Goal: Use online tool/utility: Utilize a website feature to perform a specific function

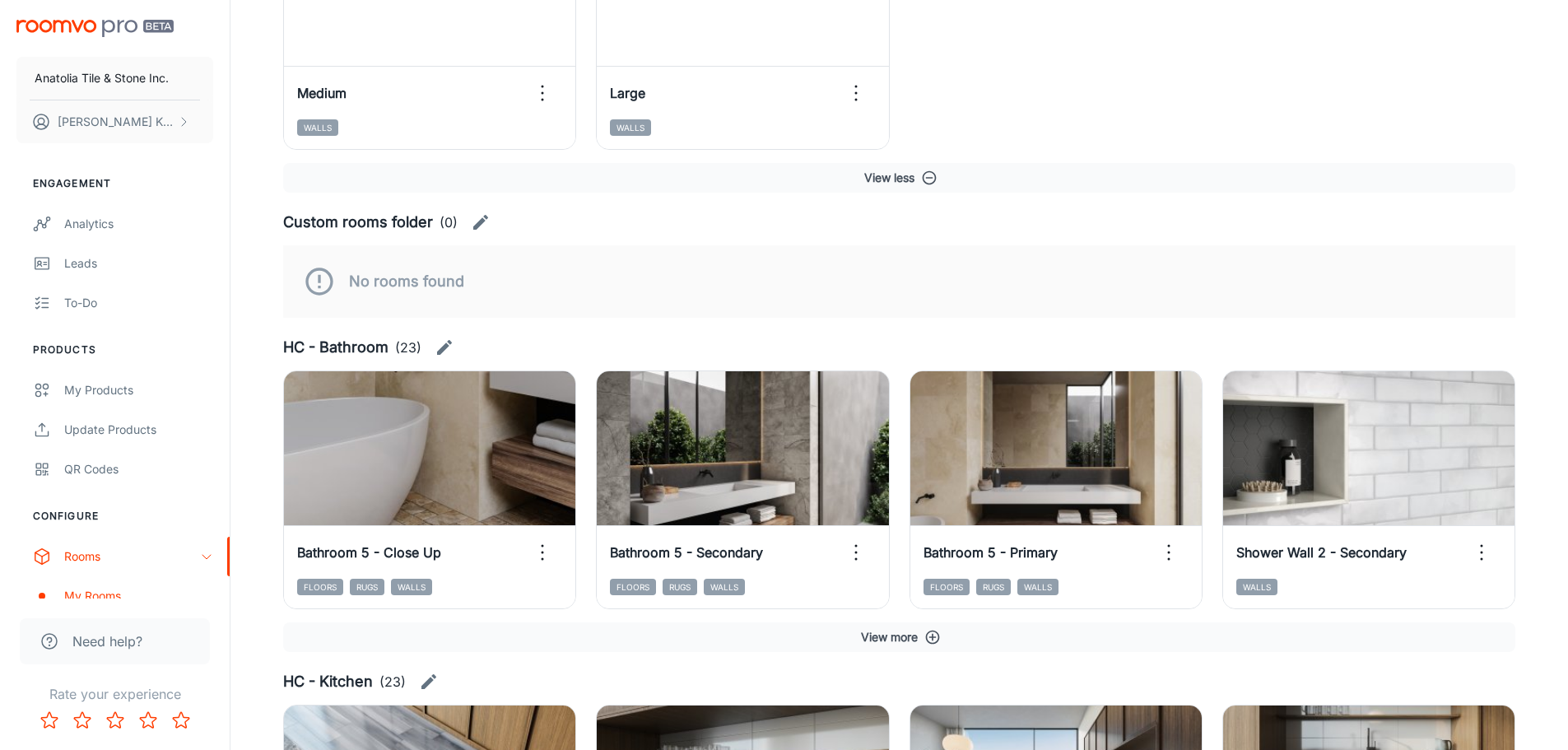
scroll to position [2141, 0]
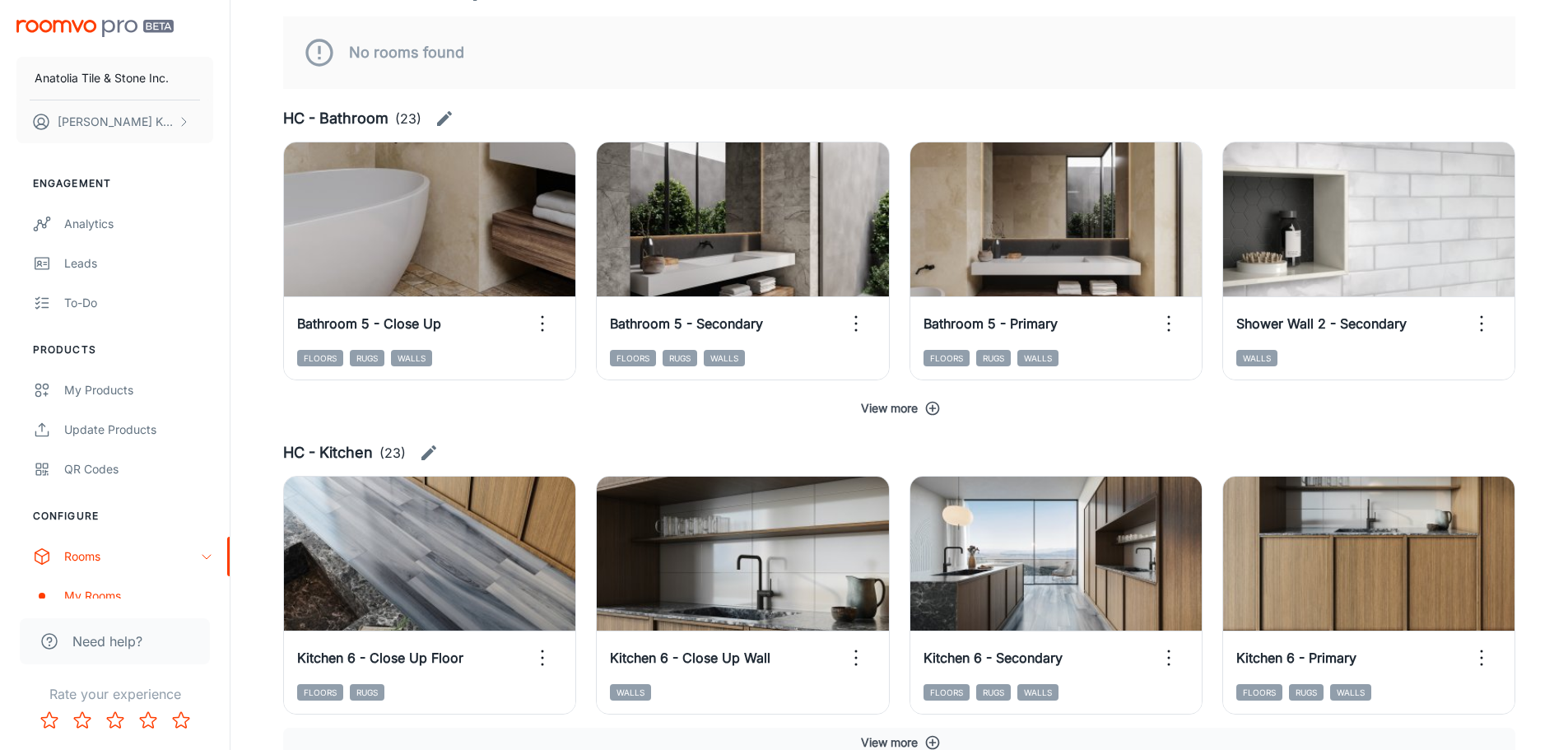
click at [947, 414] on button "View more" at bounding box center [899, 408] width 1232 height 30
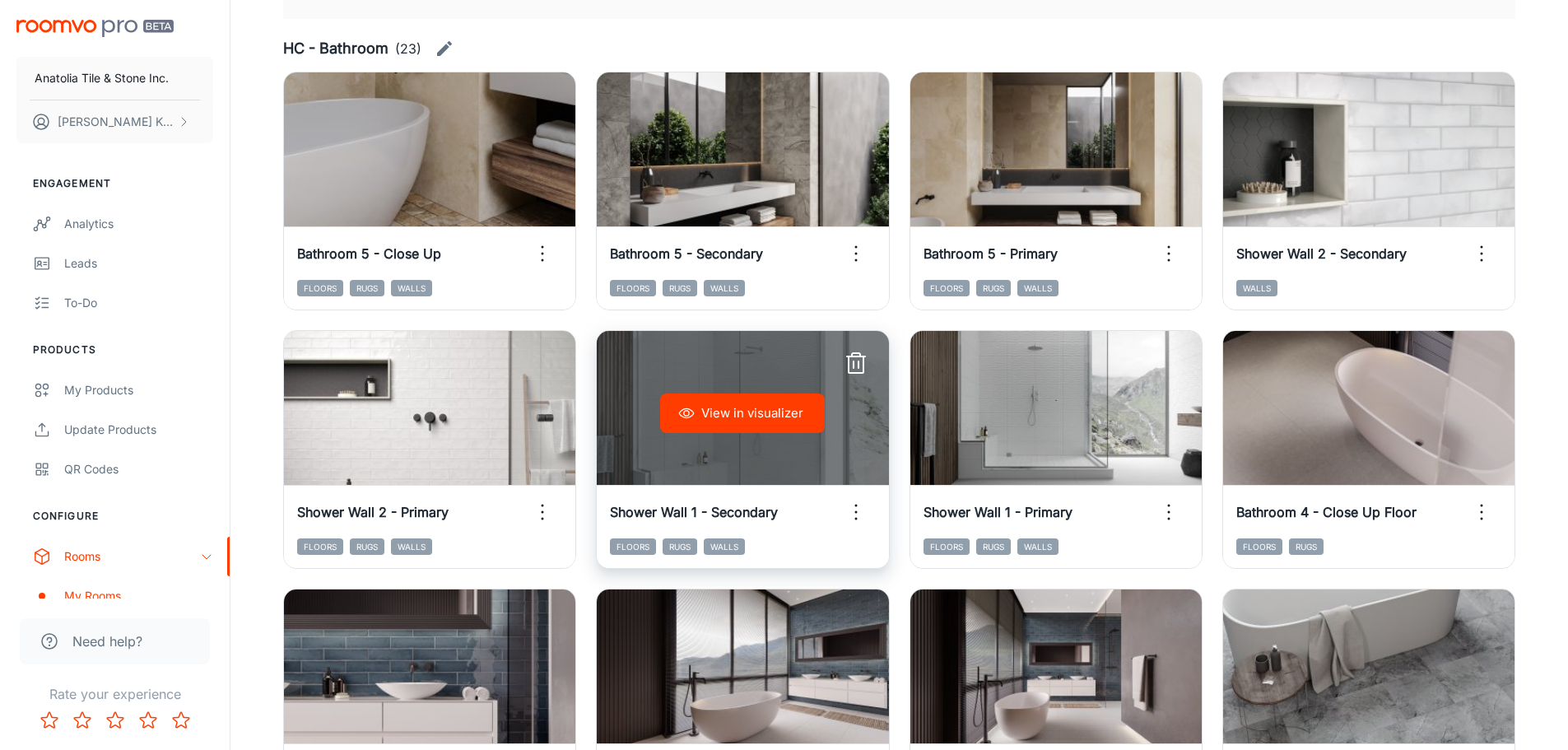
scroll to position [2387, 0]
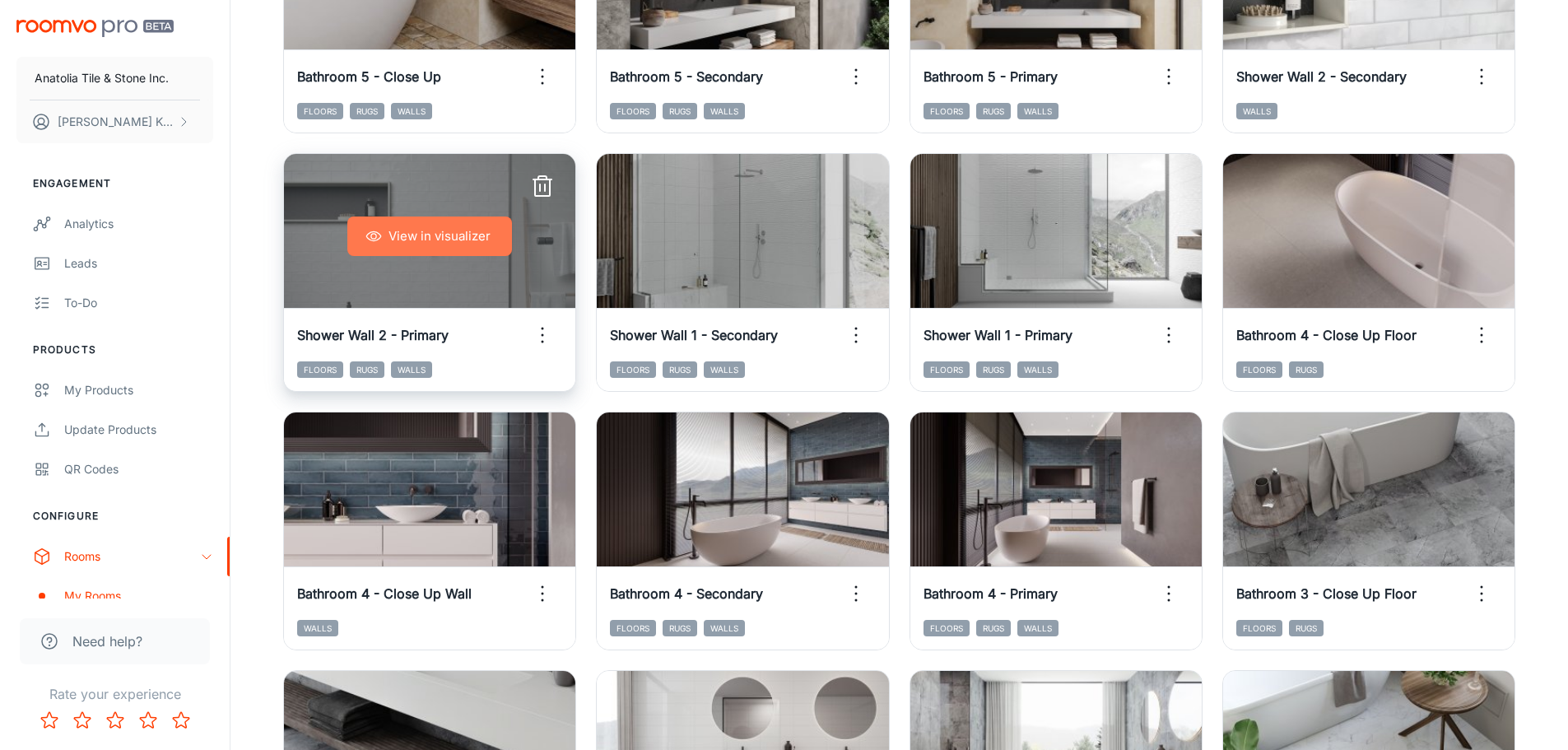
click at [447, 238] on button "View in visualizer" at bounding box center [429, 236] width 165 height 40
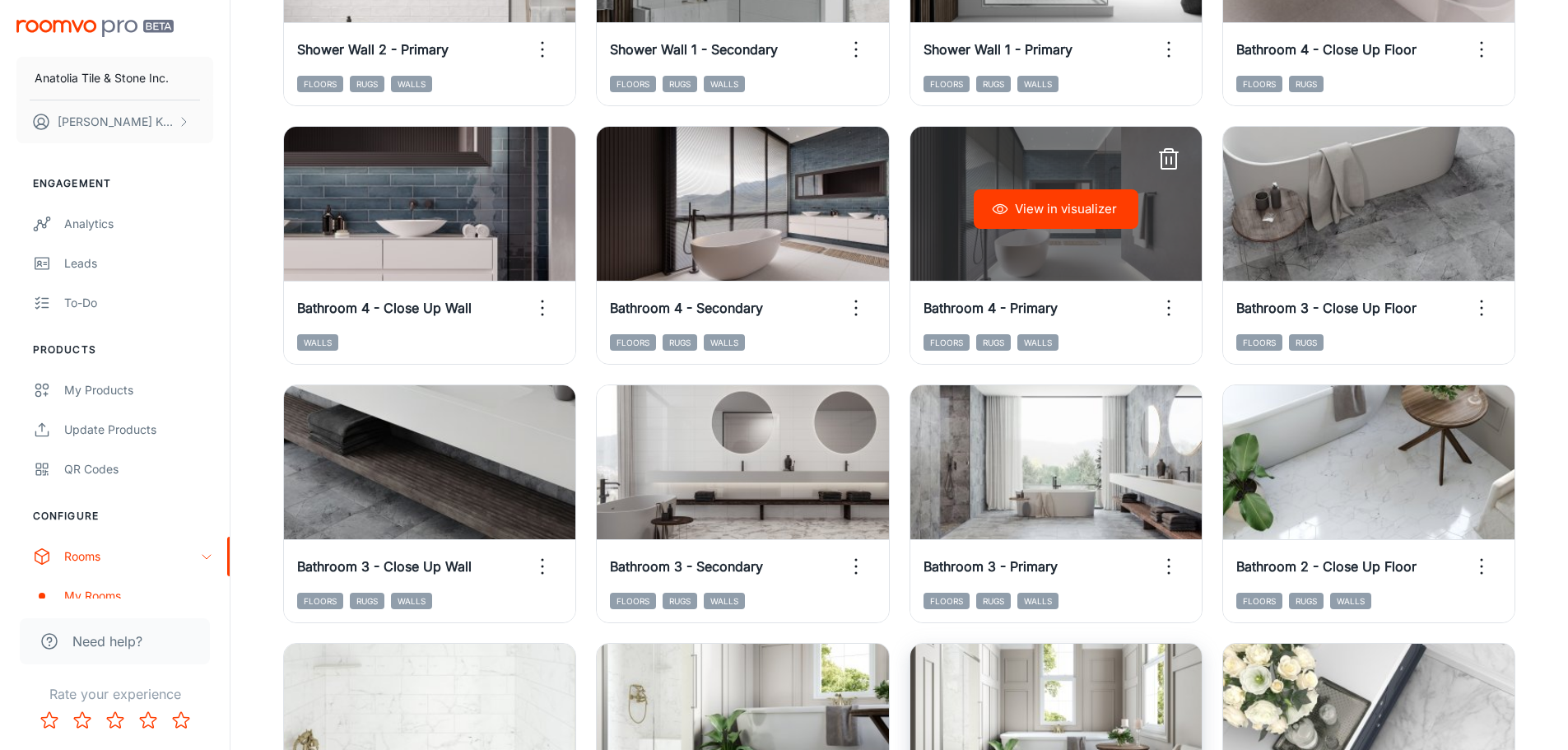
scroll to position [2470, 0]
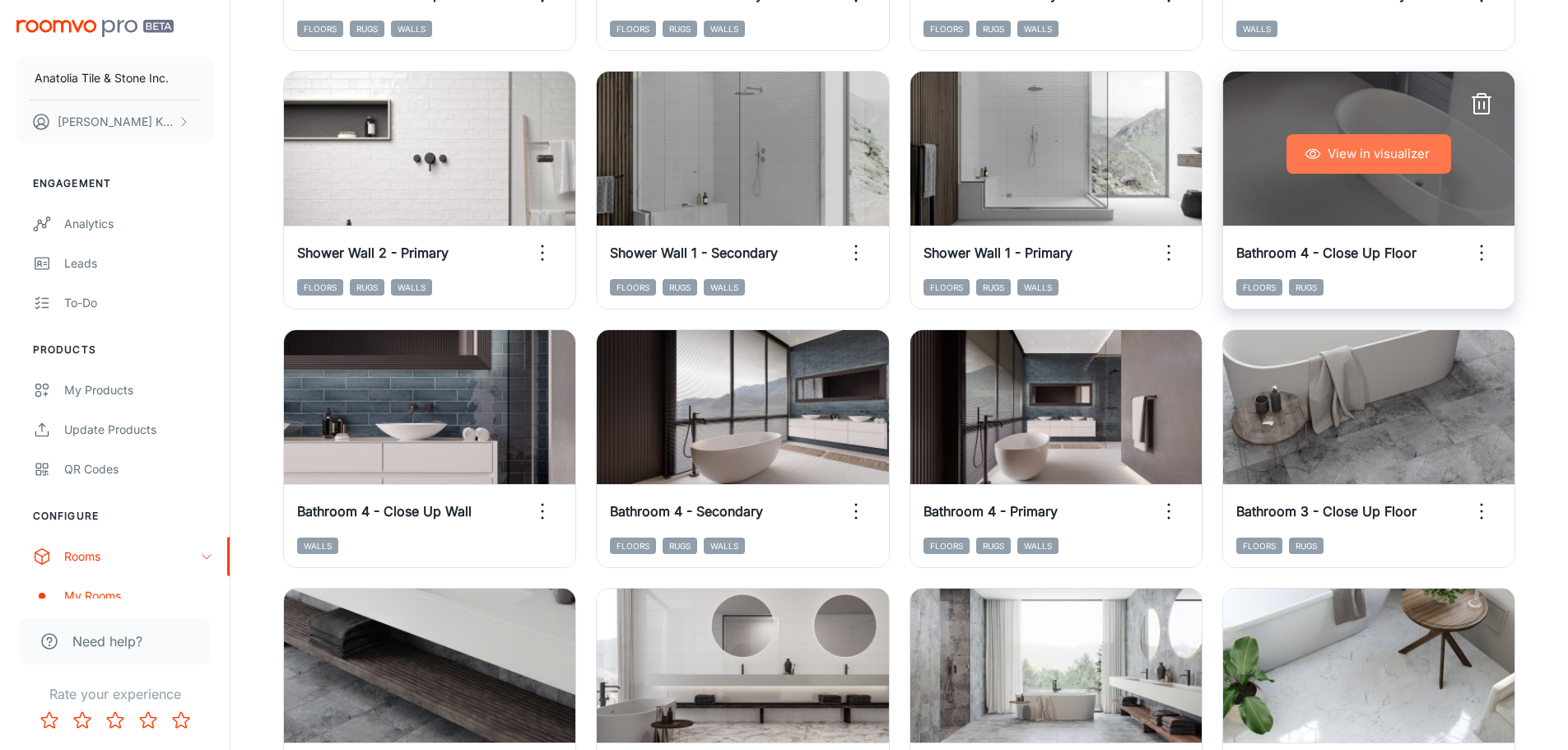
click at [1352, 144] on button "View in visualizer" at bounding box center [1369, 154] width 165 height 40
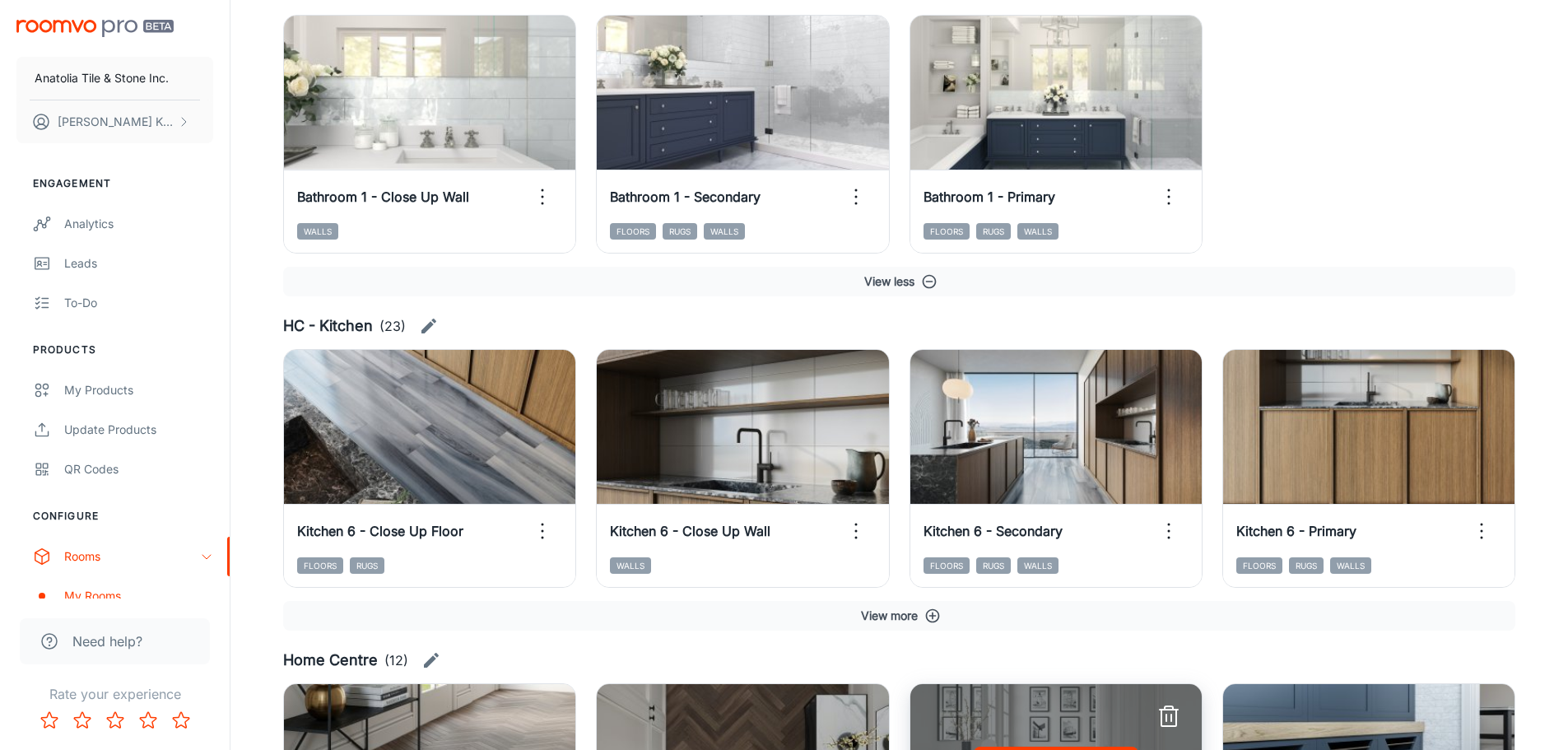
scroll to position [3705, 0]
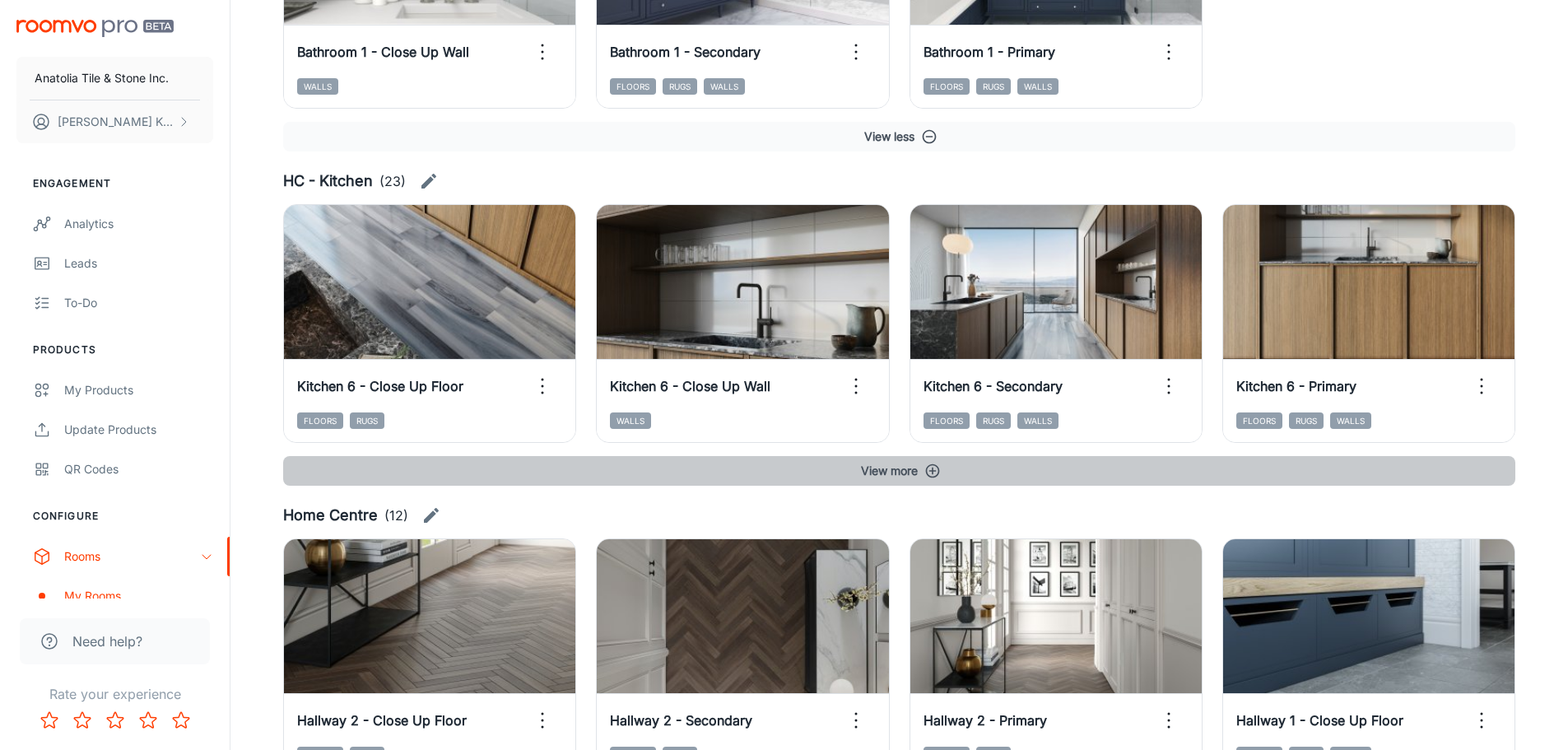
click at [930, 461] on button "View more" at bounding box center [899, 471] width 1232 height 30
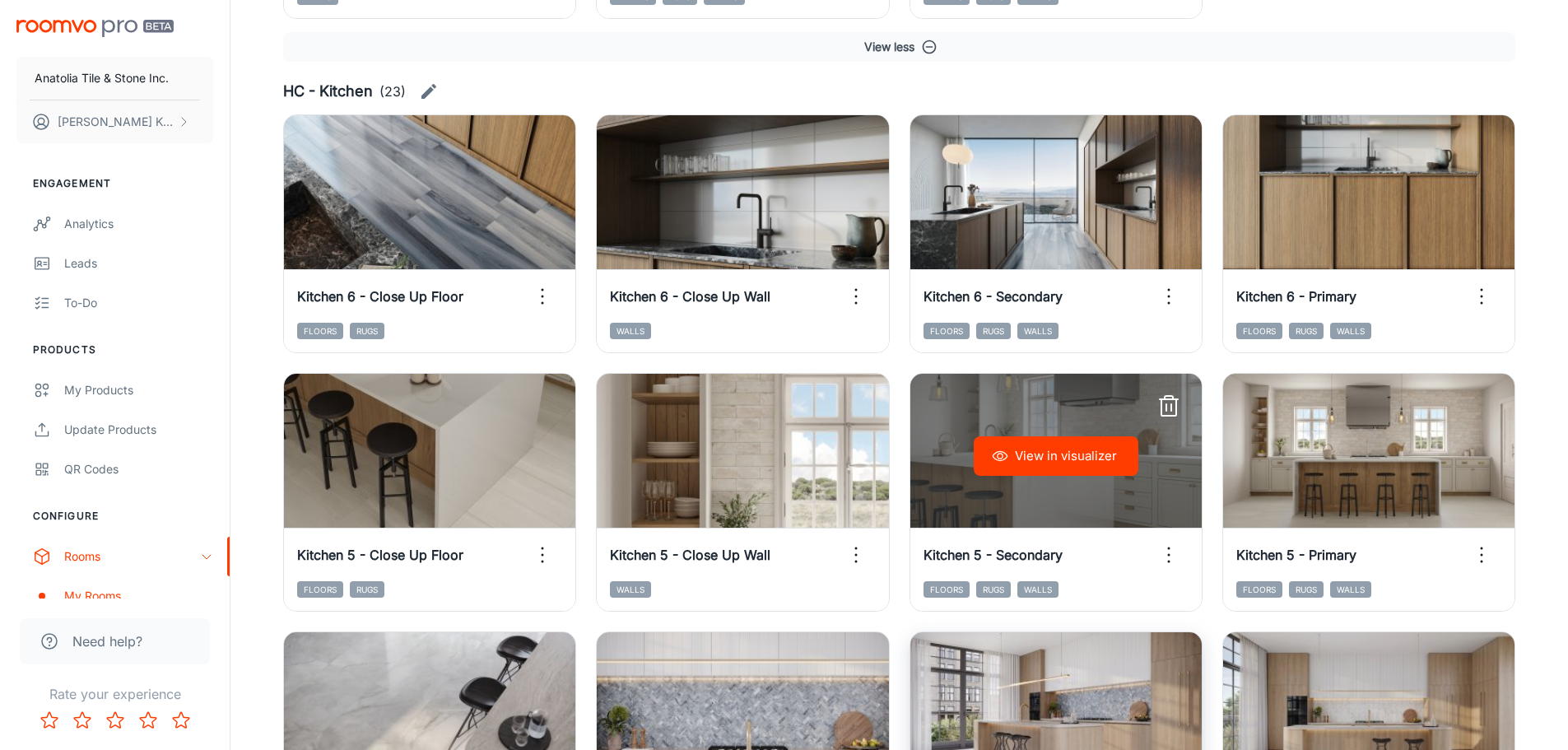
scroll to position [4034, 0]
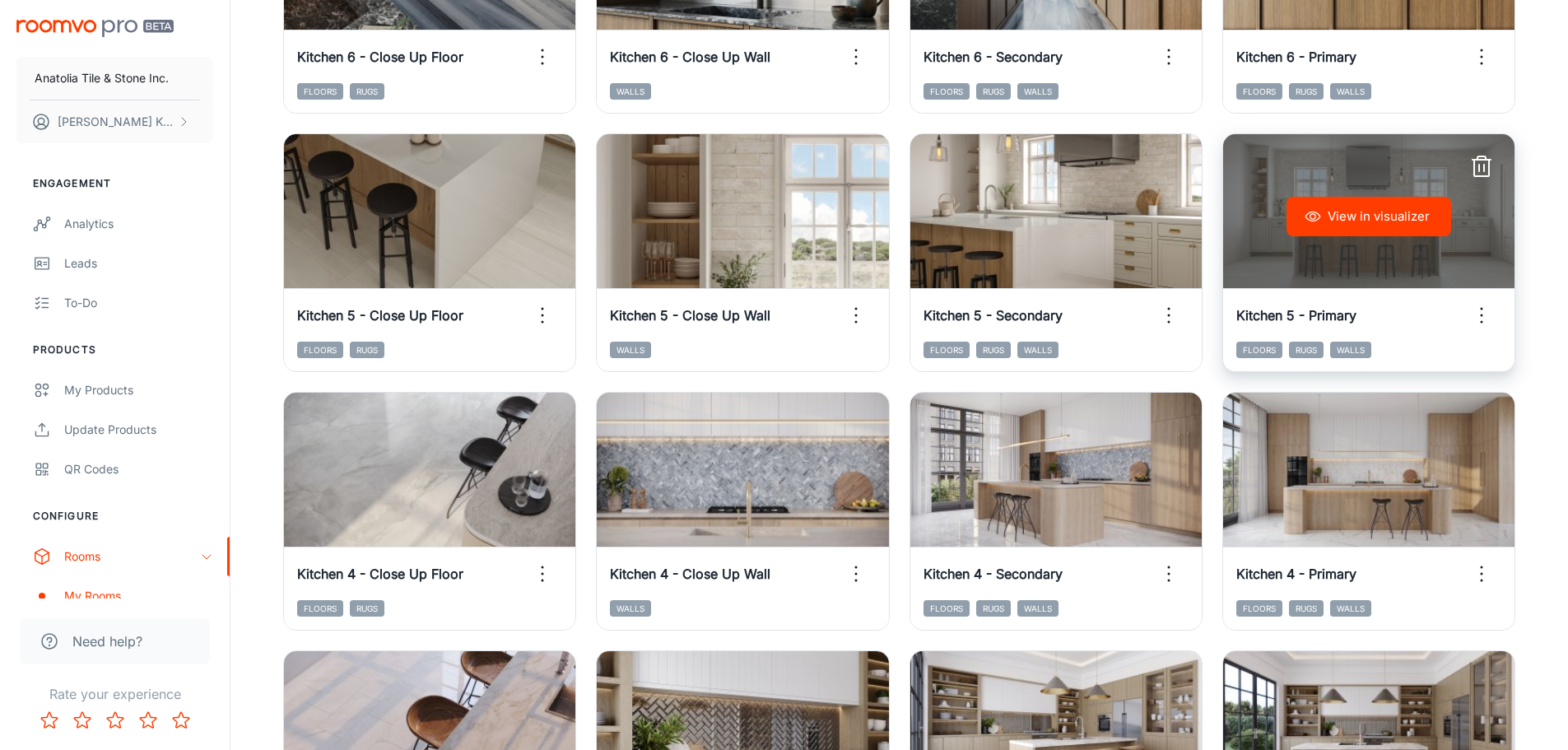
click at [1382, 217] on button "View in visualizer" at bounding box center [1369, 216] width 165 height 40
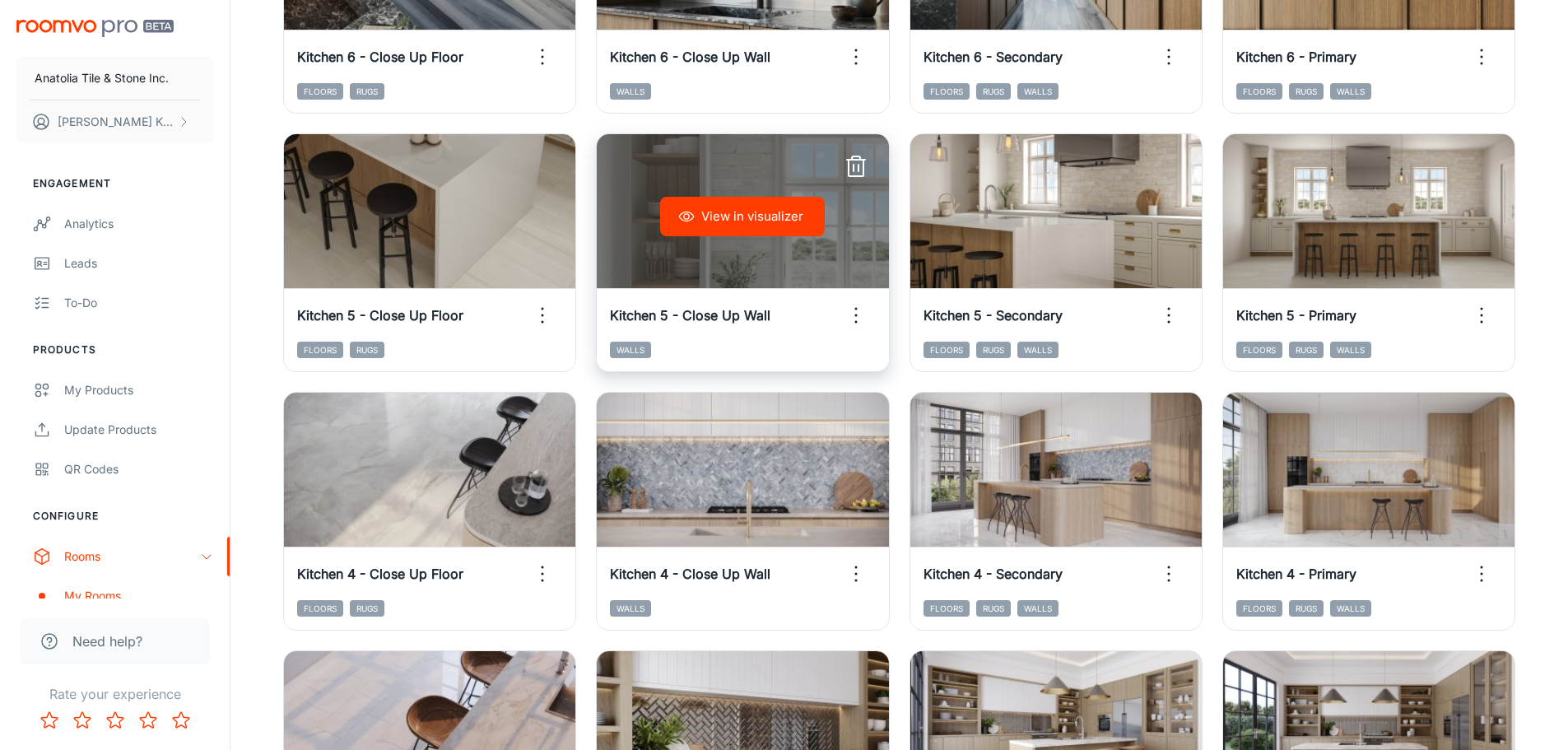
click at [757, 195] on div "View in visualizer" at bounding box center [742, 216] width 291 height 165
click at [749, 222] on button "View in visualizer" at bounding box center [743, 216] width 165 height 40
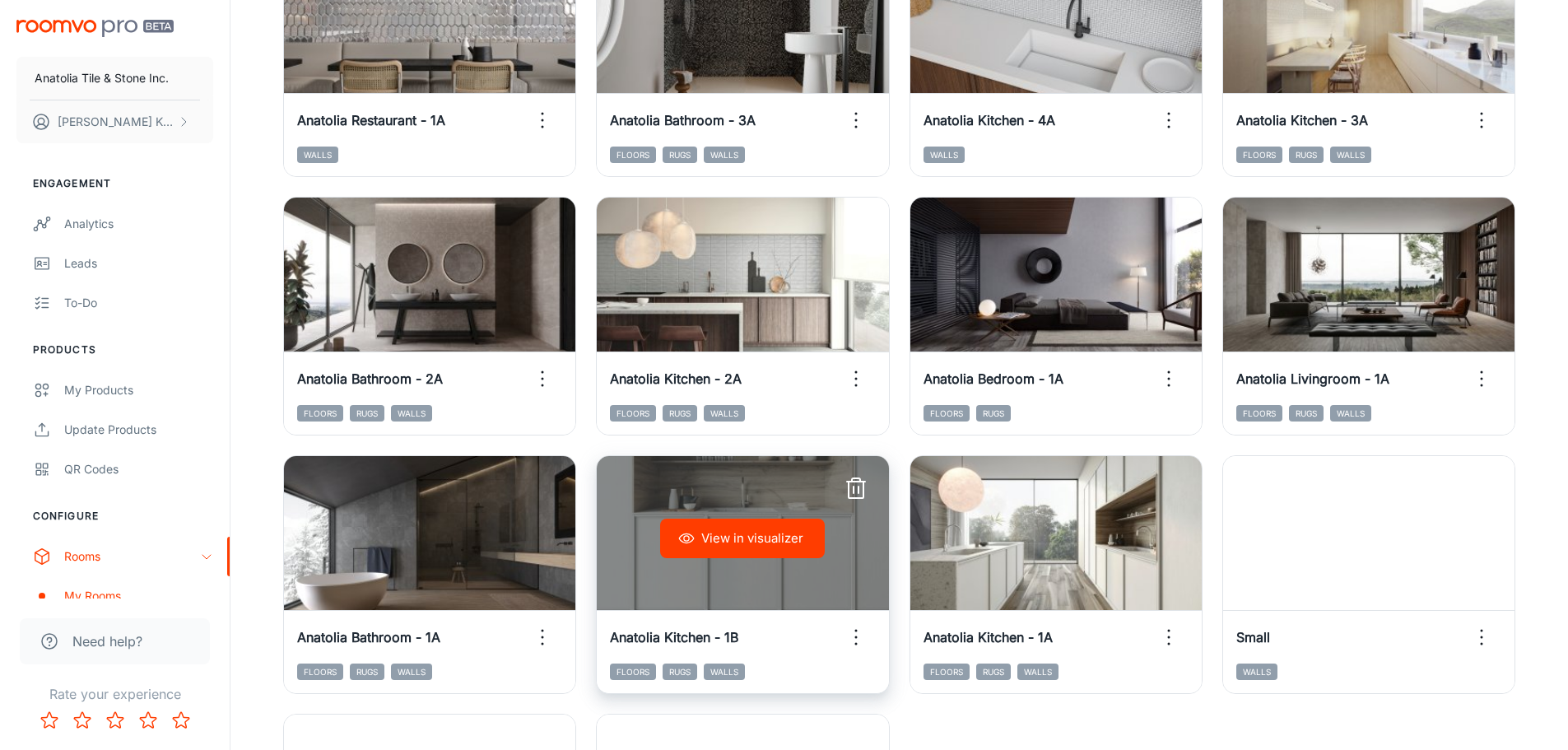
scroll to position [1070, 0]
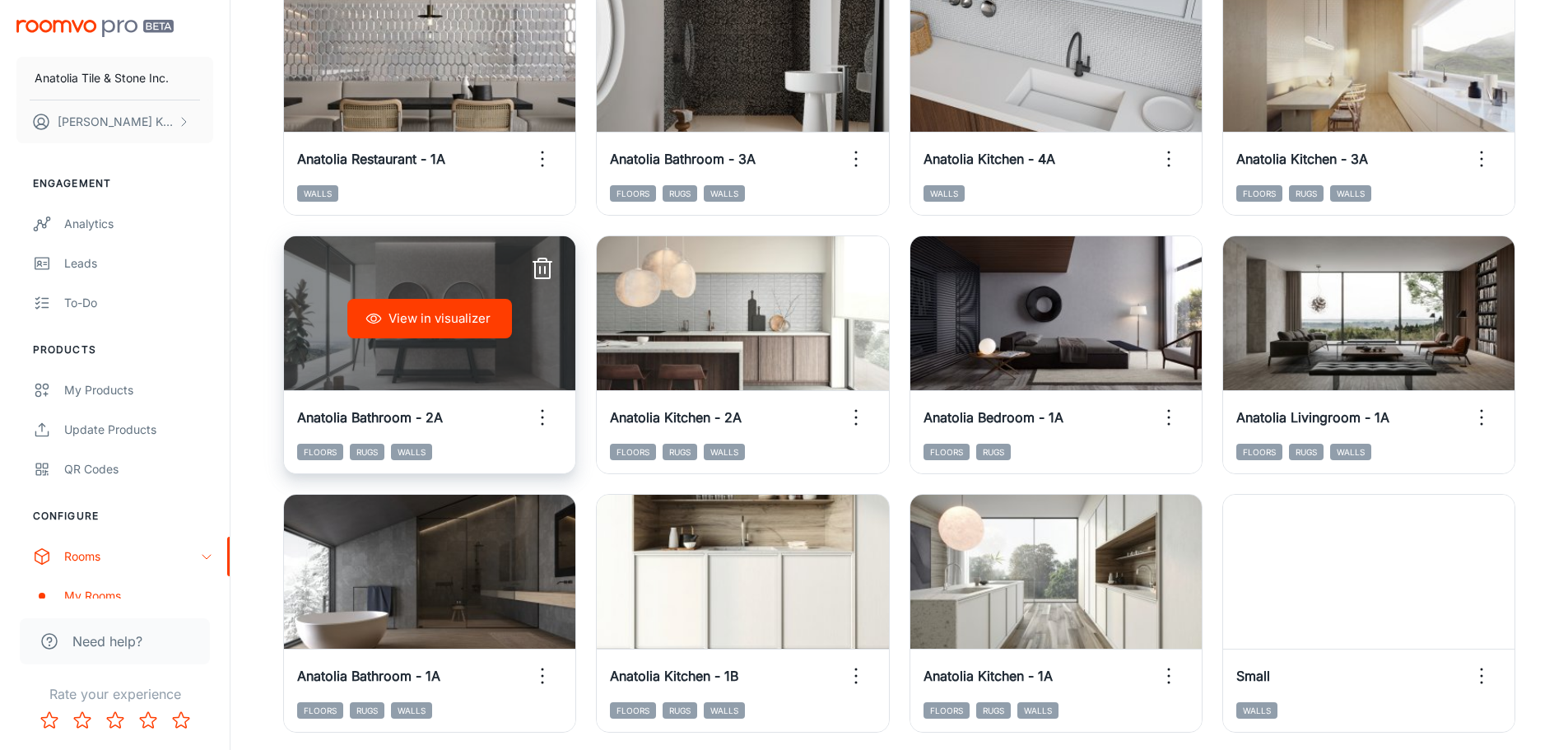
click at [449, 316] on button "View in visualizer" at bounding box center [429, 319] width 165 height 40
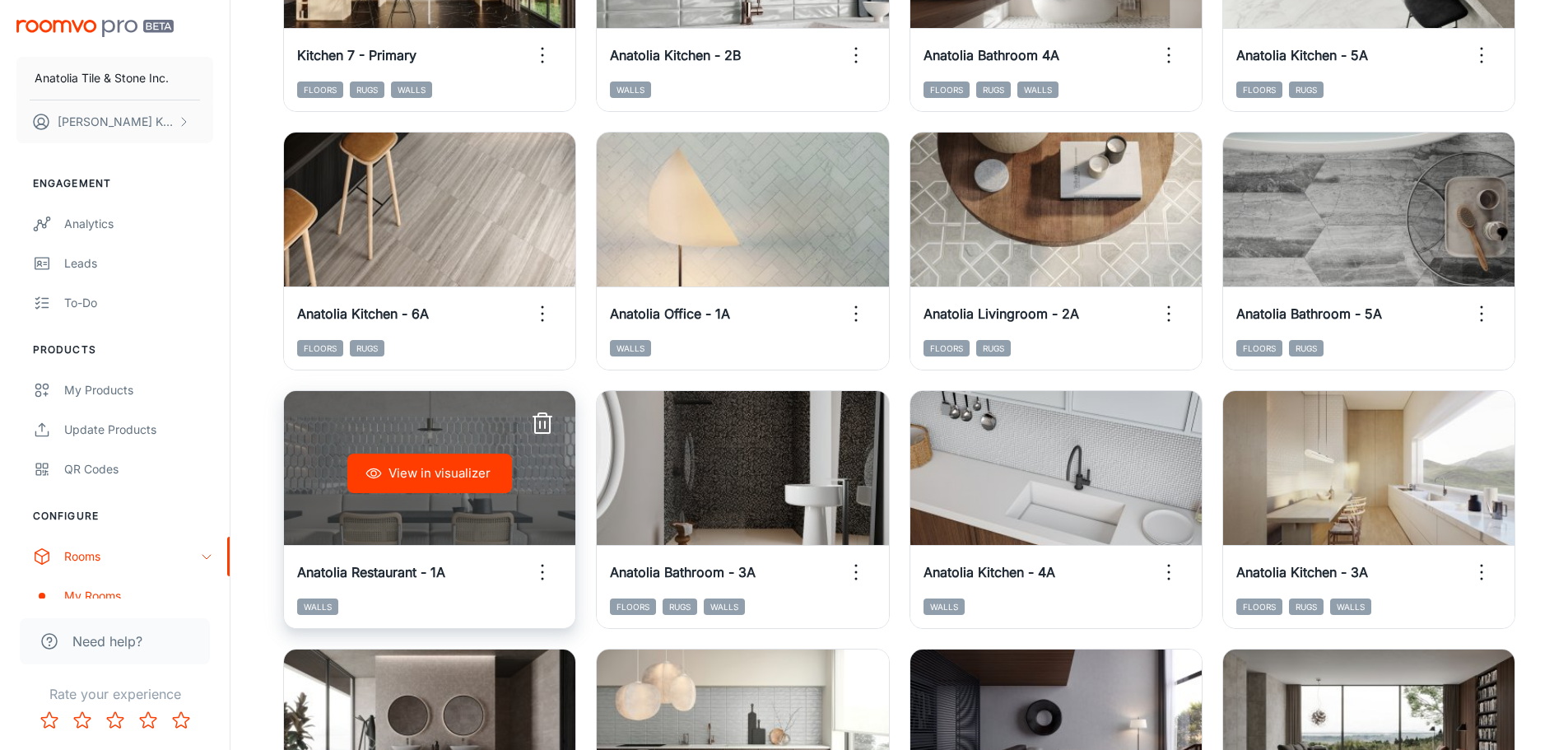
scroll to position [576, 0]
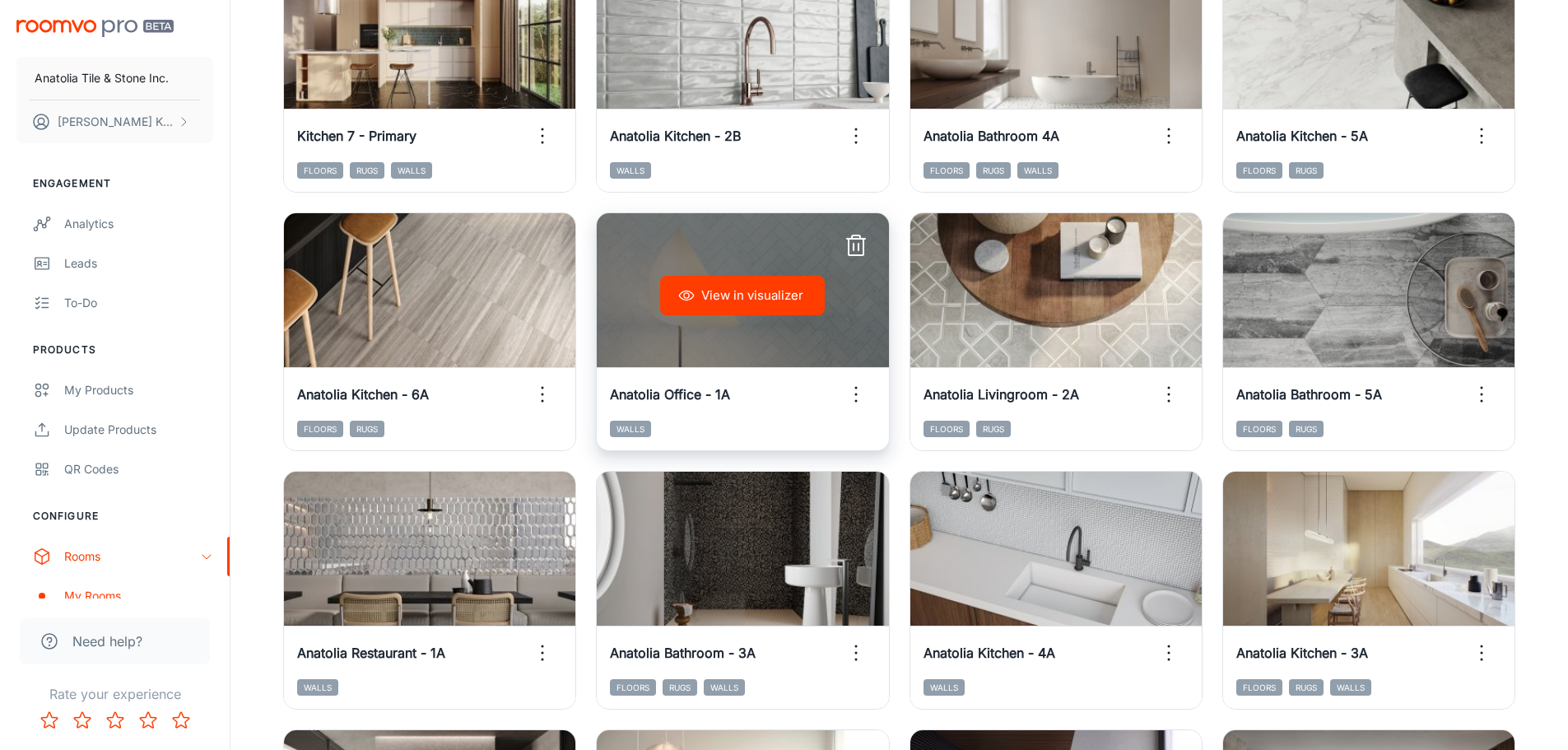
click at [755, 300] on button "View in visualizer" at bounding box center [743, 296] width 165 height 40
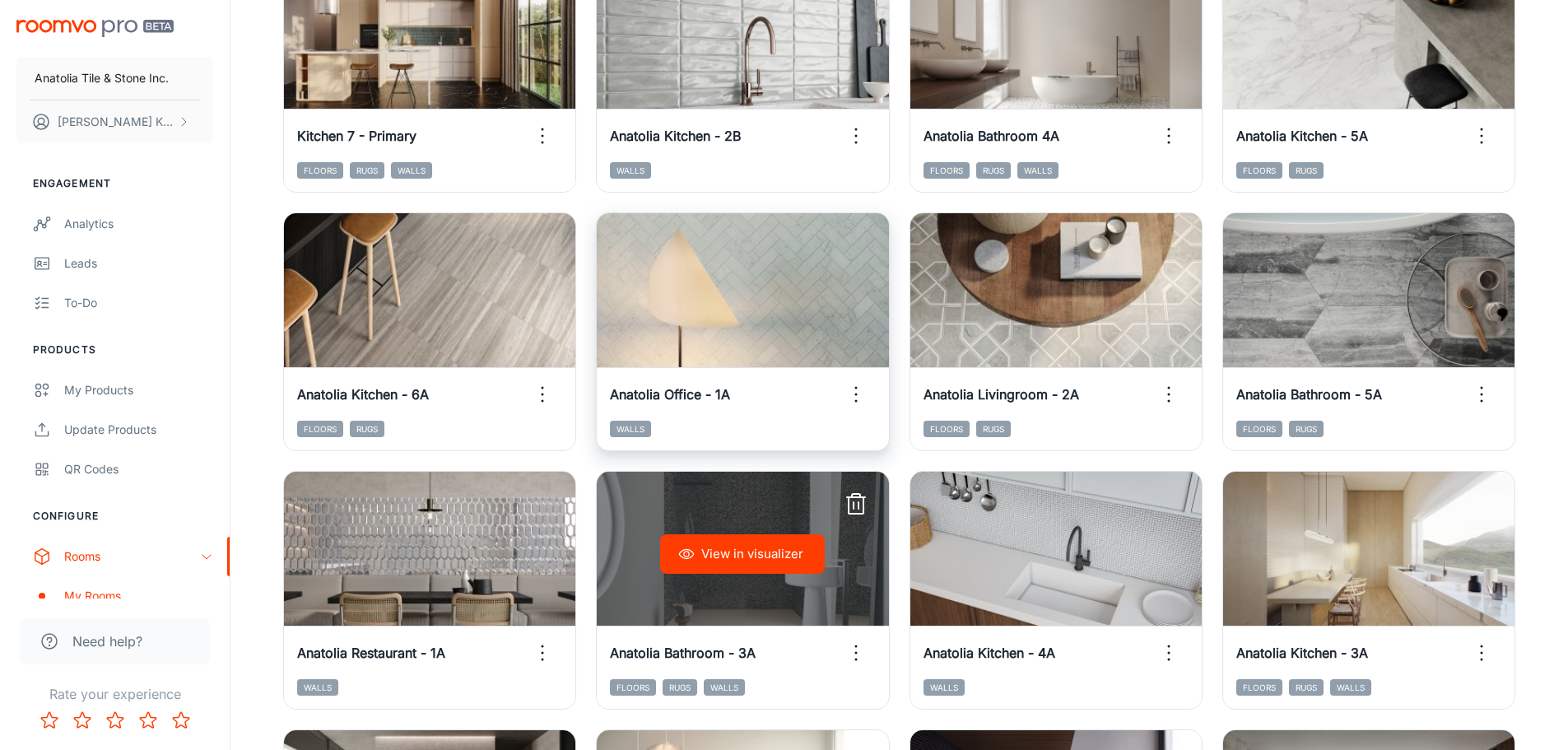
scroll to position [247, 0]
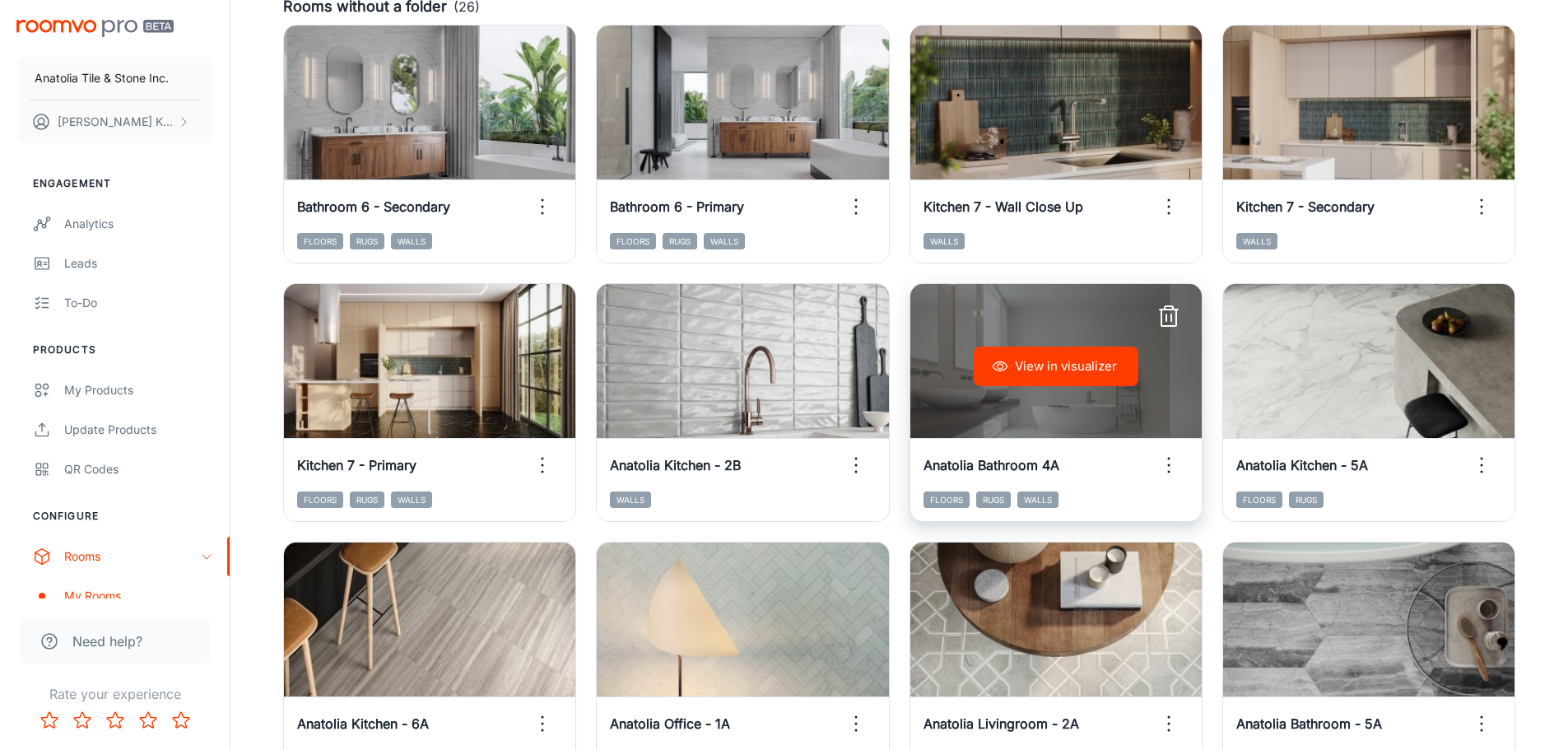
click at [1097, 370] on button "View in visualizer" at bounding box center [1056, 366] width 165 height 40
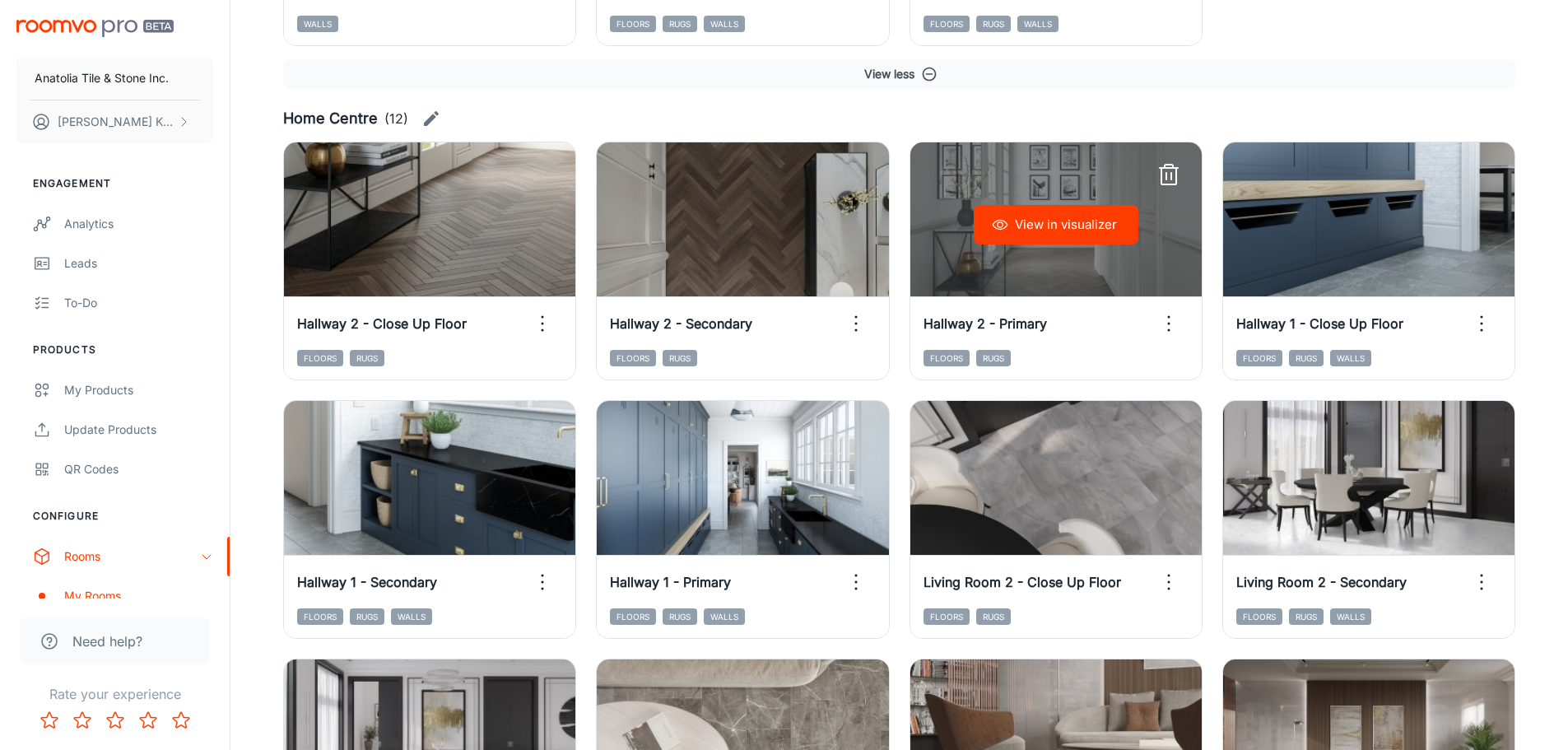
scroll to position [5434, 0]
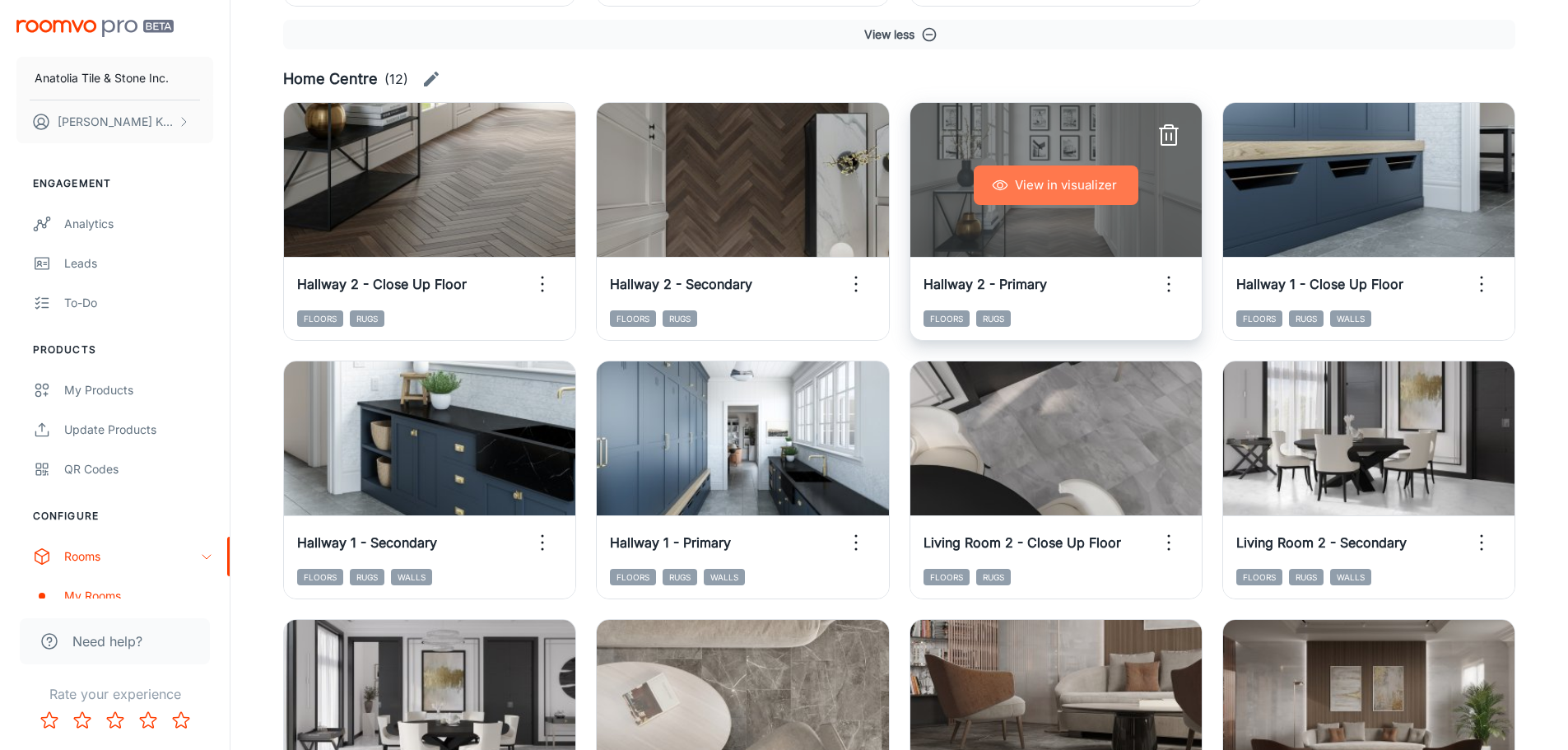
click at [1107, 186] on button "View in visualizer" at bounding box center [1056, 186] width 165 height 40
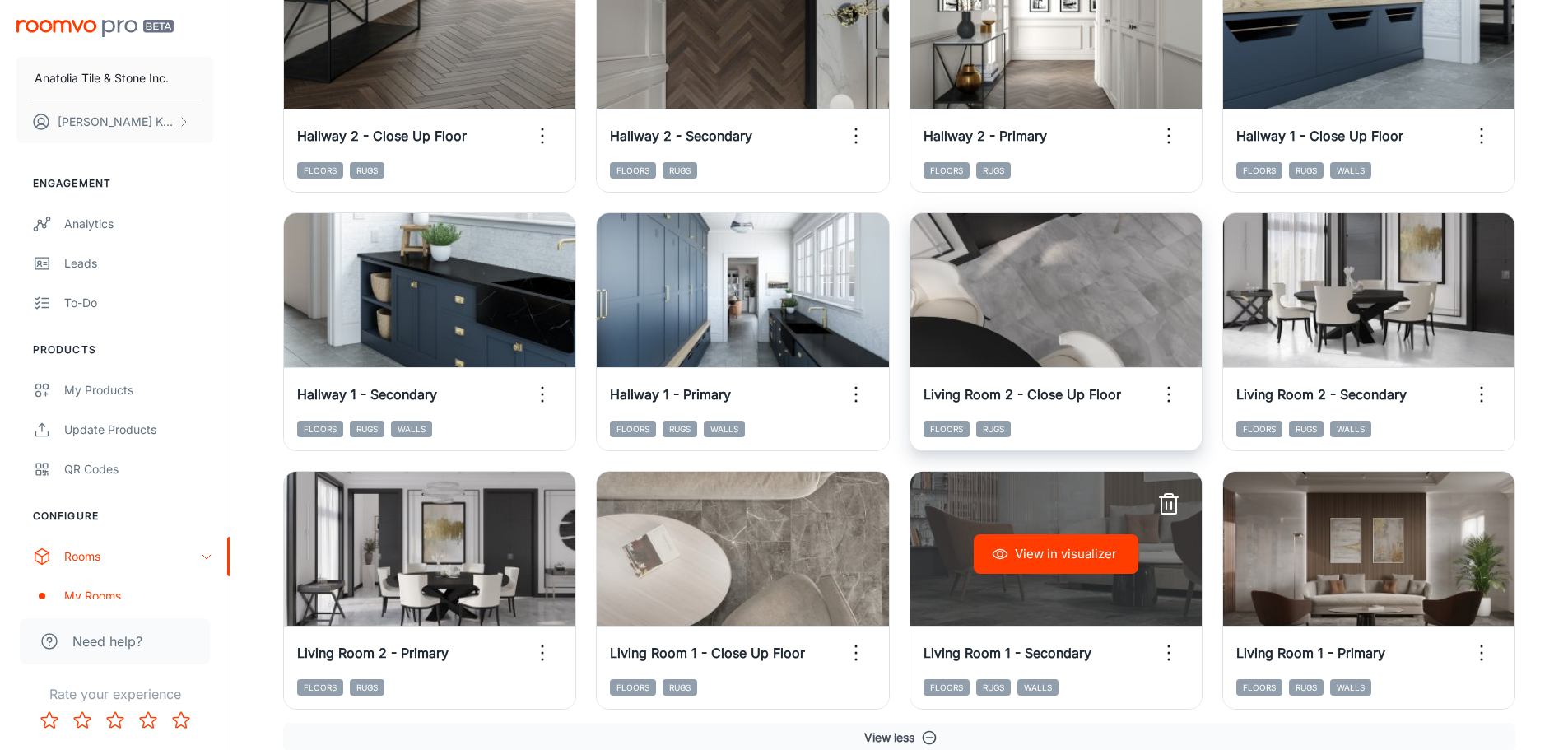
scroll to position [5664, 0]
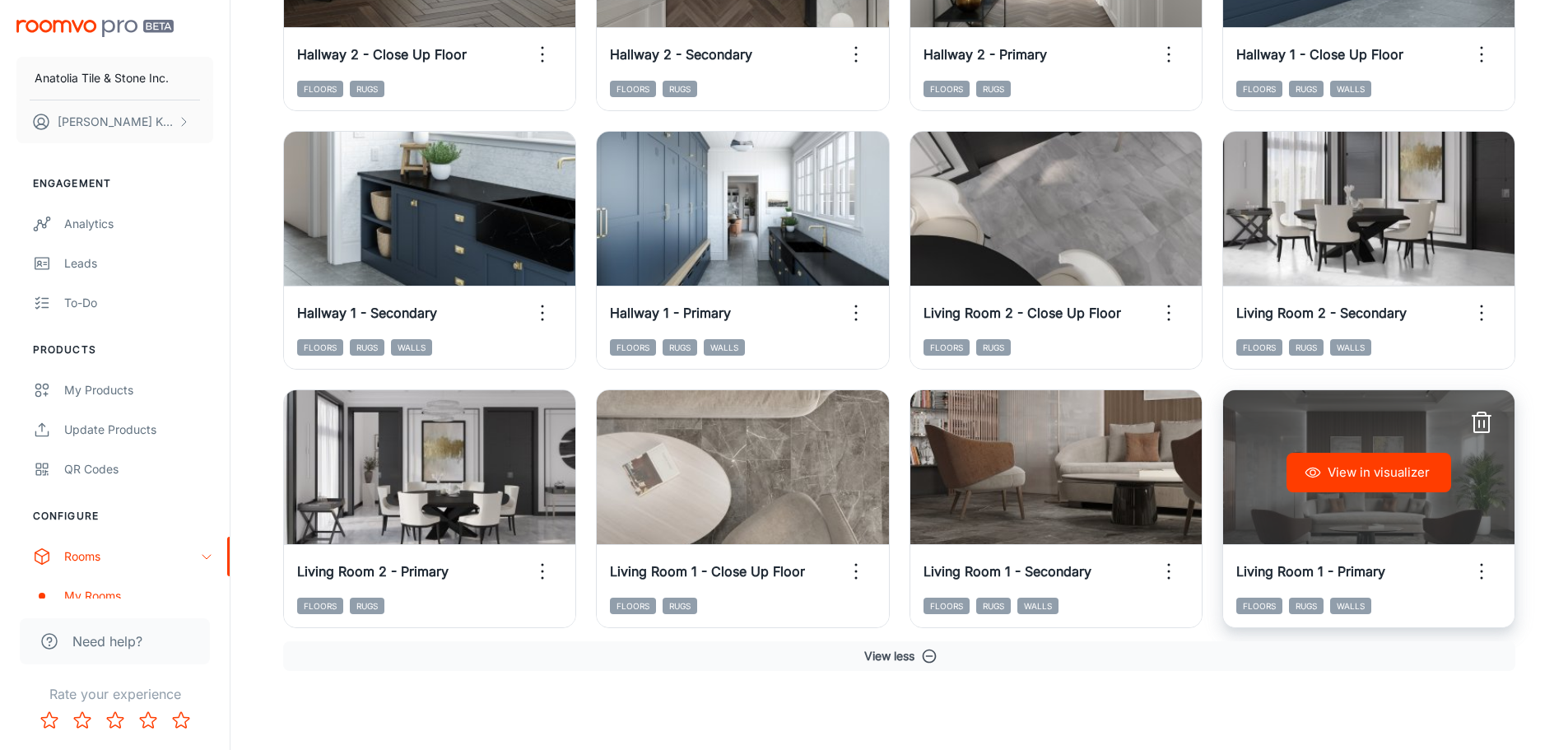
click at [1368, 485] on button "View in visualizer" at bounding box center [1369, 473] width 165 height 40
